Goal: Information Seeking & Learning: Understand process/instructions

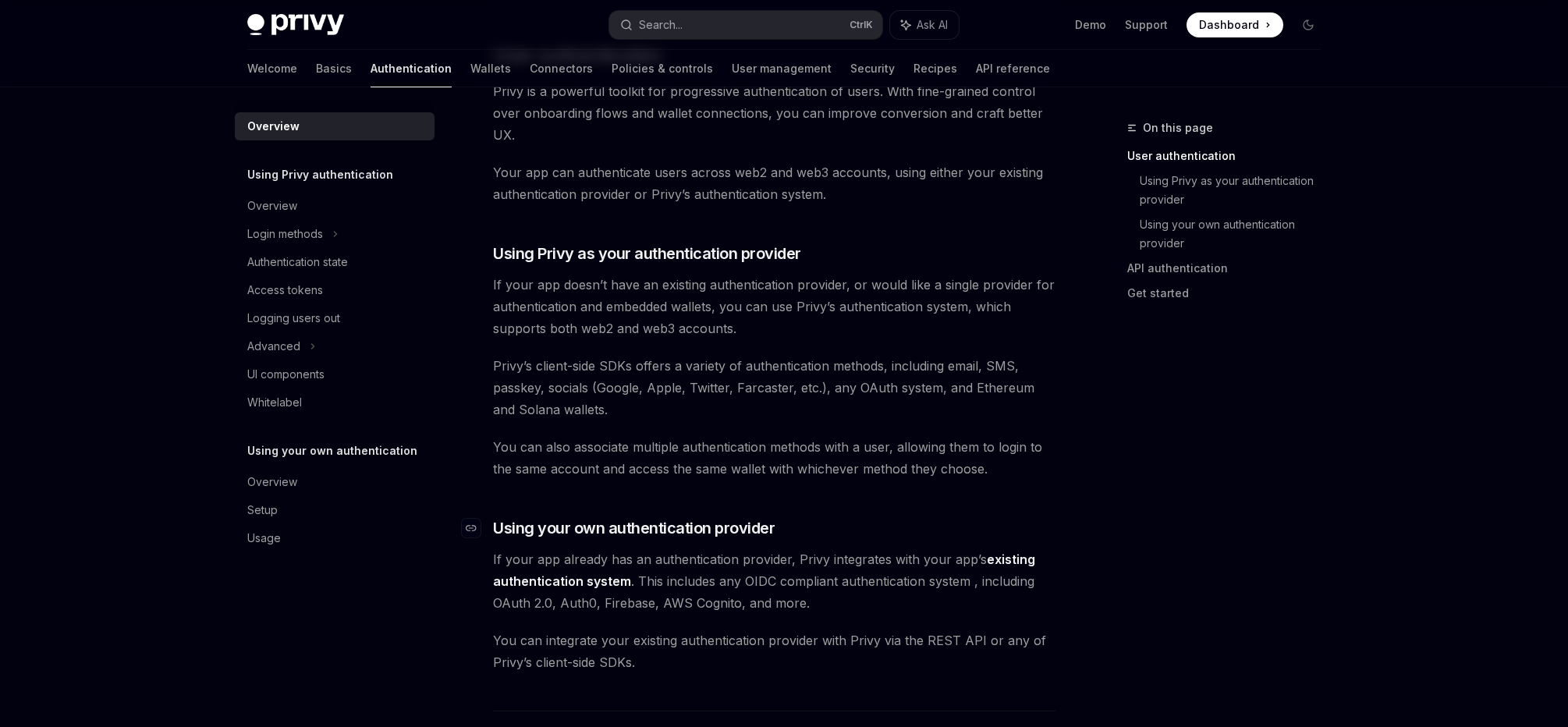
scroll to position [393, 0]
click at [455, 603] on div "Overview Using Privy authentication Overview Login methods Authentication state…" at bounding box center [346, 406] width 224 height 639
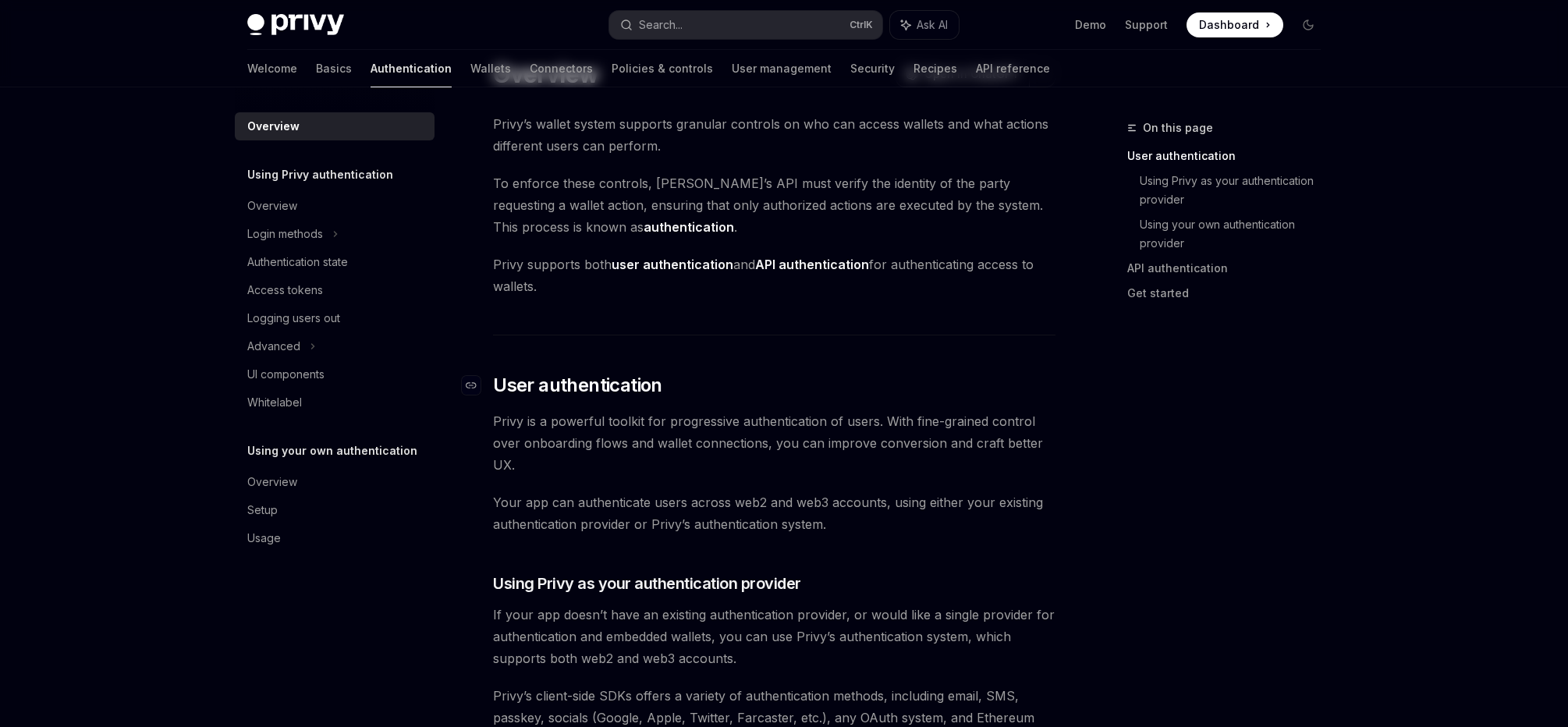
scroll to position [390, 0]
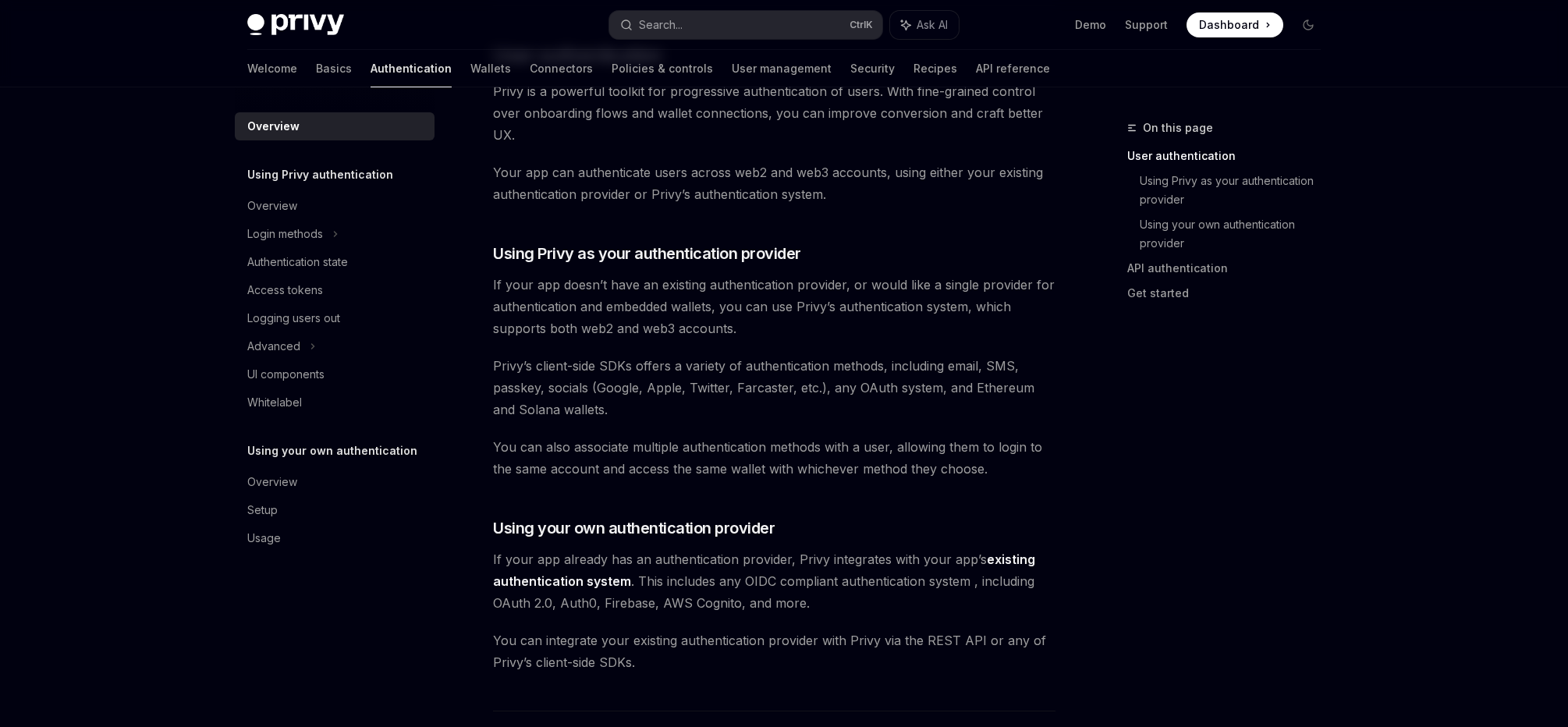
drag, startPoint x: 1385, startPoint y: 454, endPoint x: 1376, endPoint y: 420, distance: 35.2
click at [1385, 454] on div "Privy Docs home page Search... Ctrl K Ask AI Demo Support Dashboard Dashboard S…" at bounding box center [784, 588] width 1568 height 1958
click at [992, 558] on link "existing authentication system" at bounding box center [764, 571] width 542 height 38
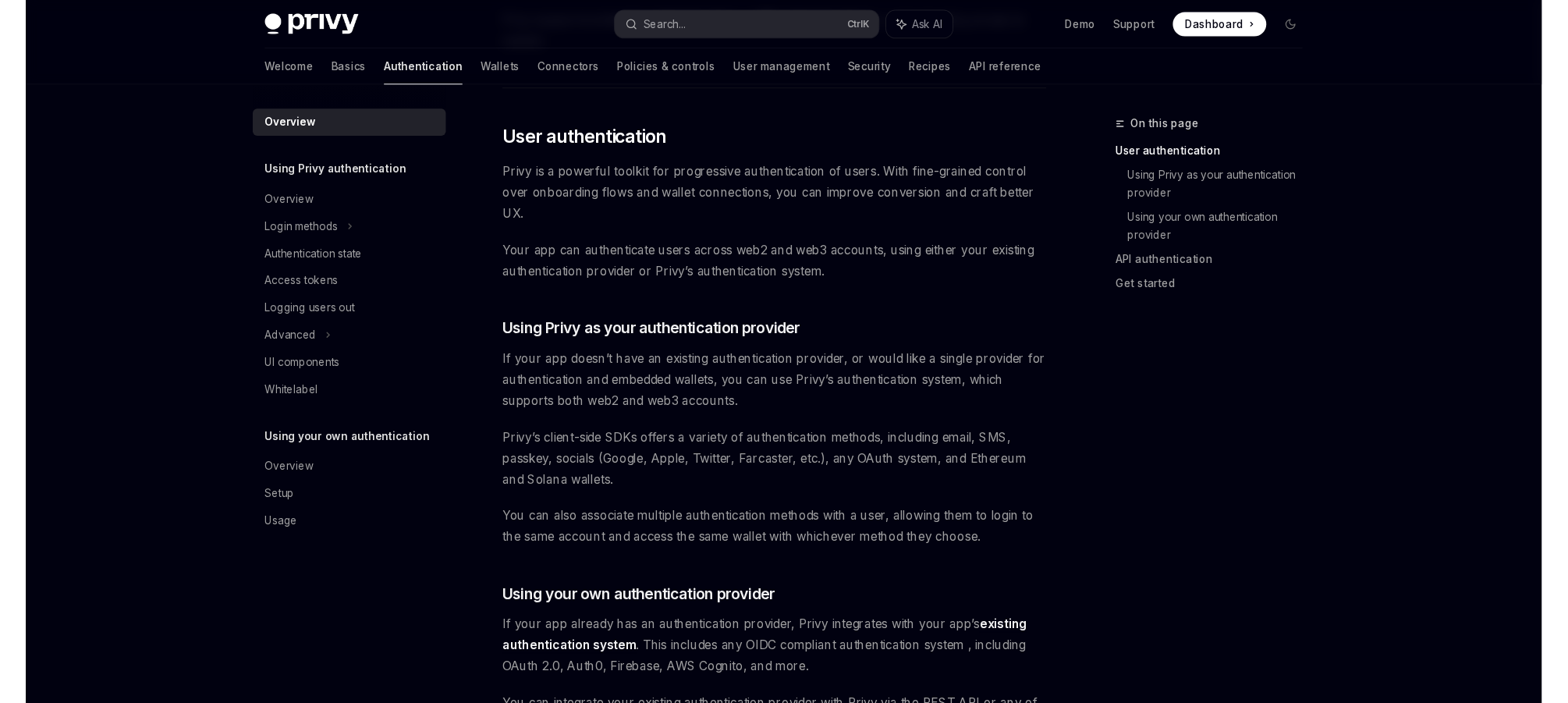
scroll to position [314, 0]
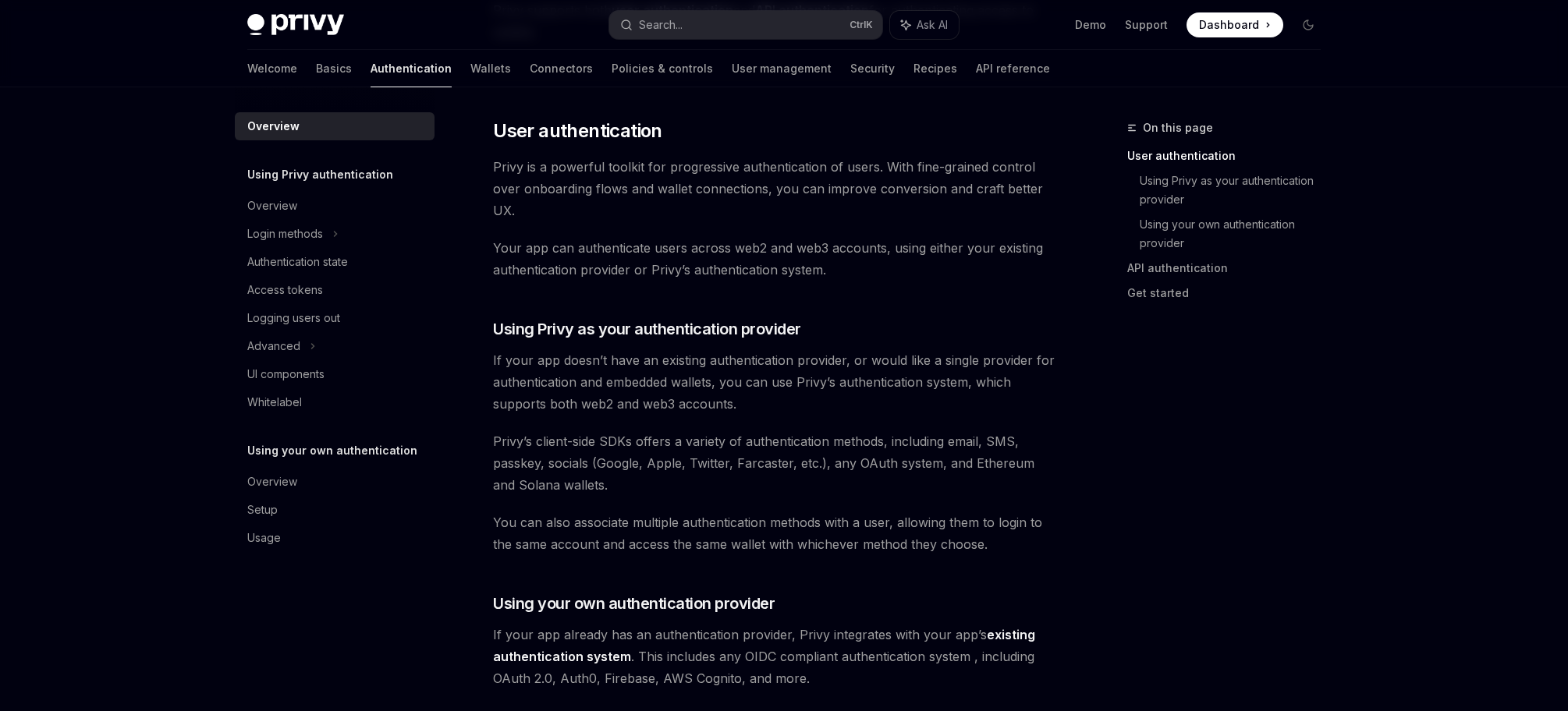
type textarea "*"
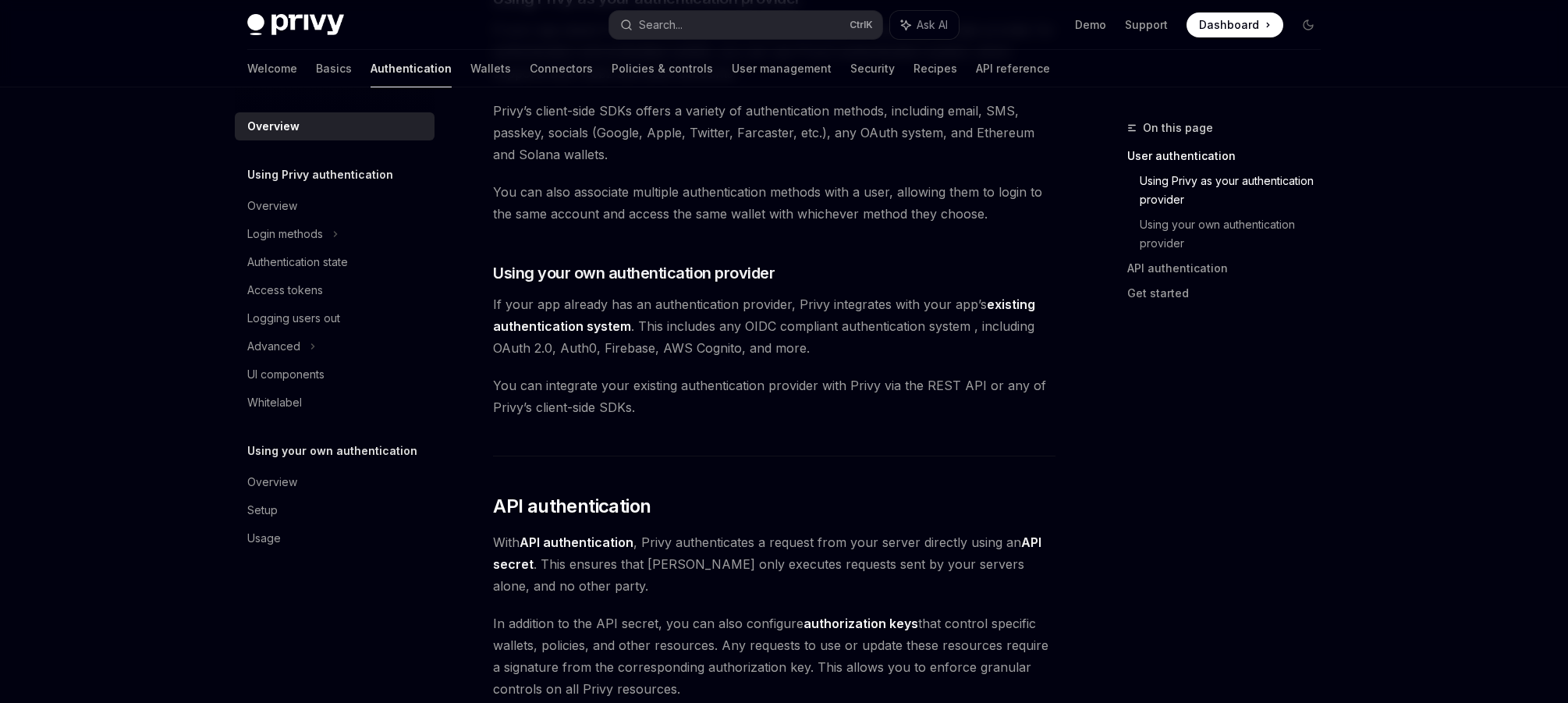
scroll to position [623, 0]
